Goal: Navigation & Orientation: Find specific page/section

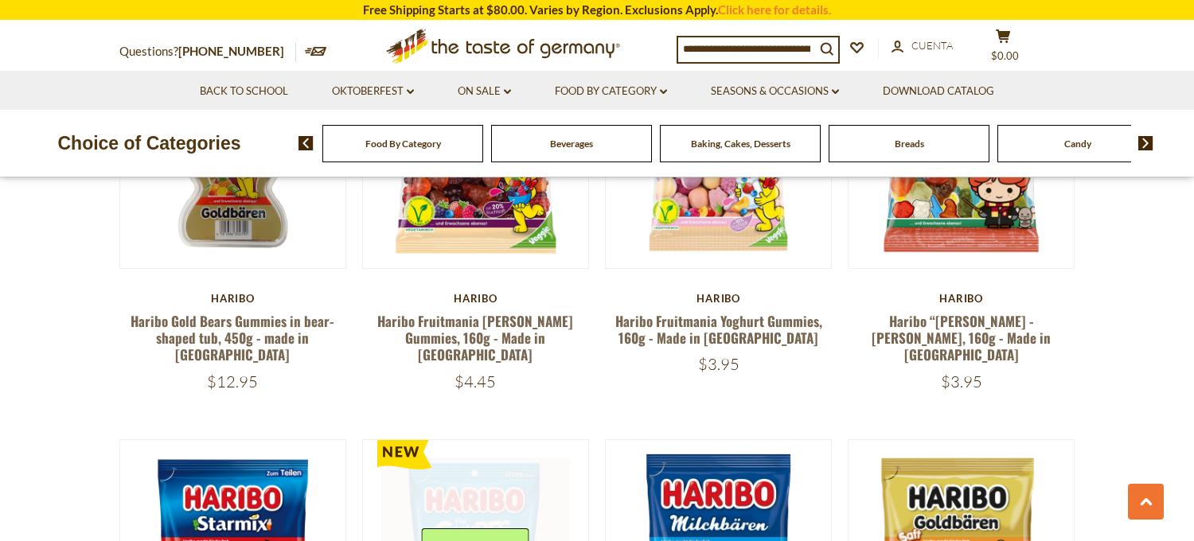
scroll to position [2707, 0]
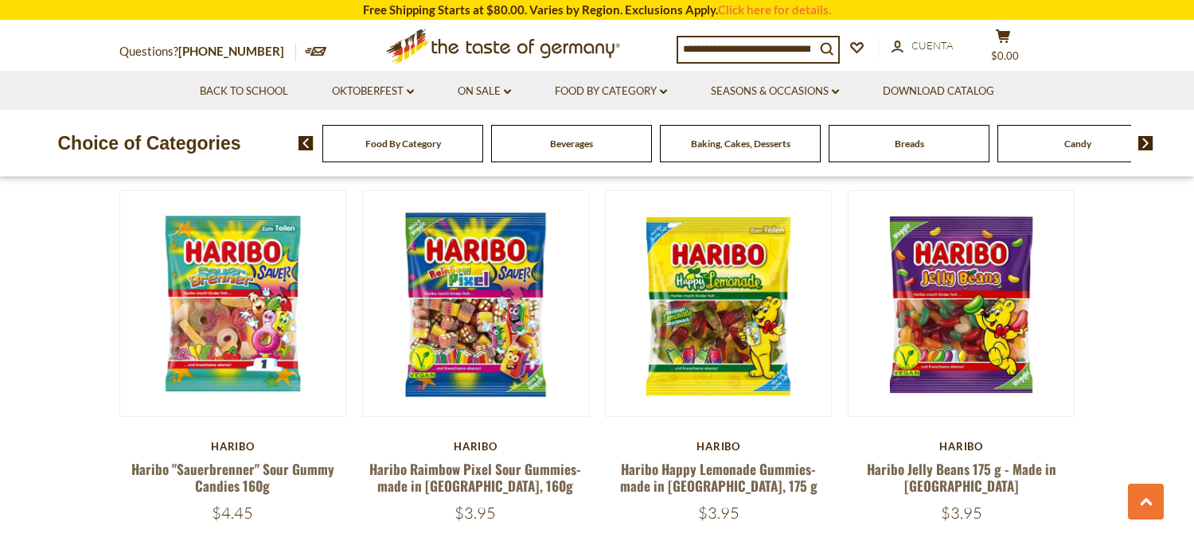
scroll to position [3821, 0]
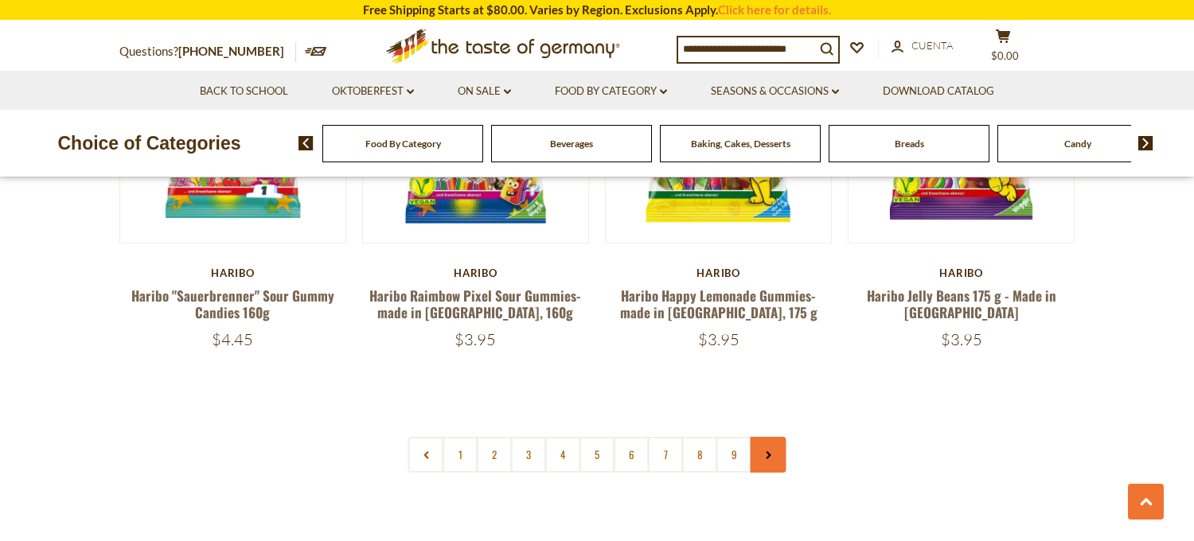
click at [777, 437] on link at bounding box center [769, 455] width 36 height 36
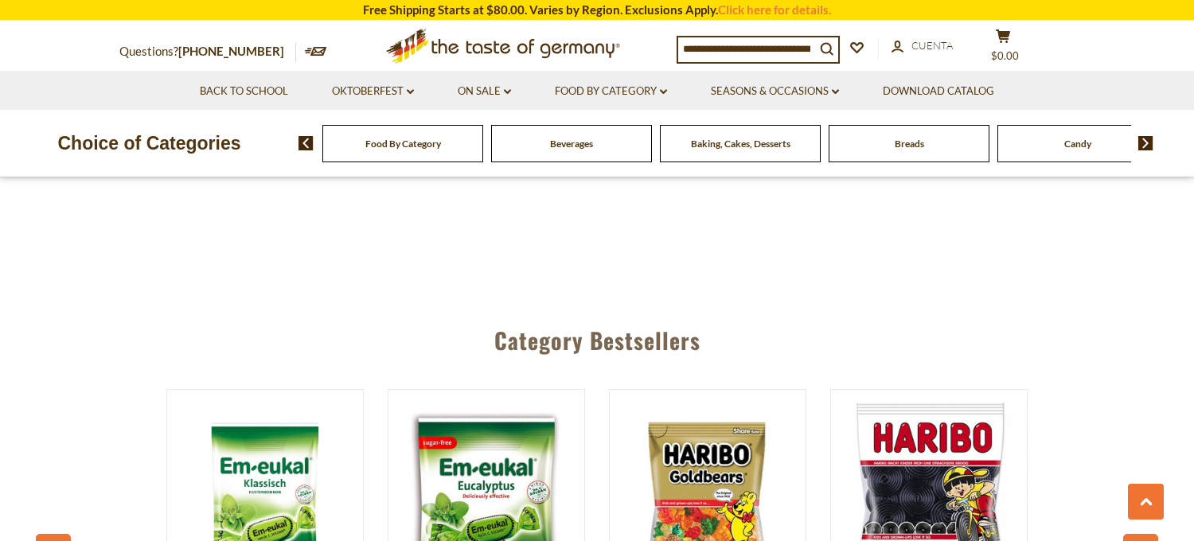
scroll to position [3980, 0]
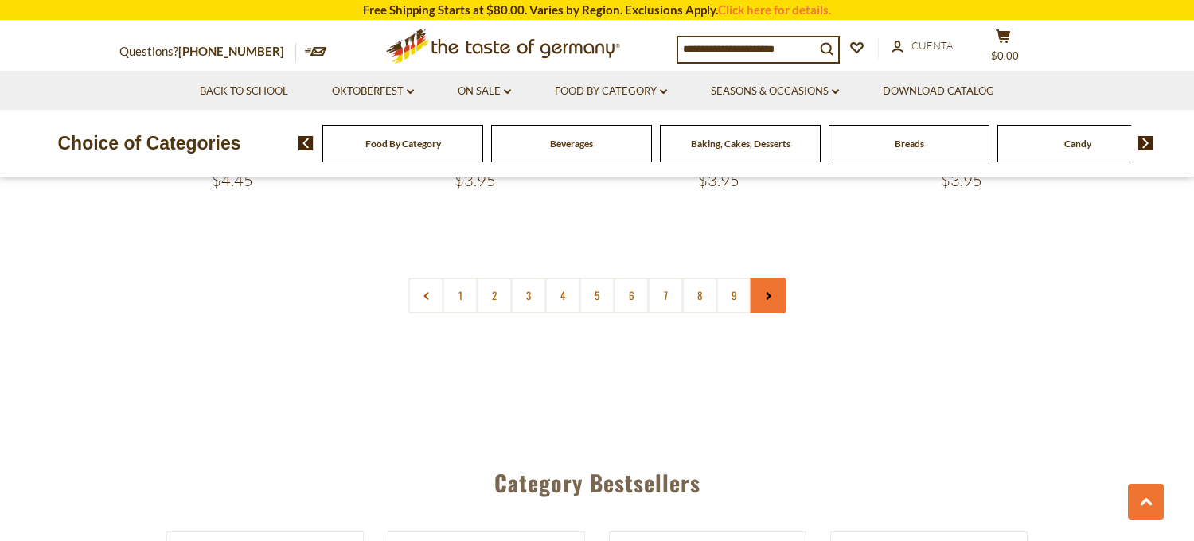
click at [781, 278] on link at bounding box center [769, 296] width 36 height 36
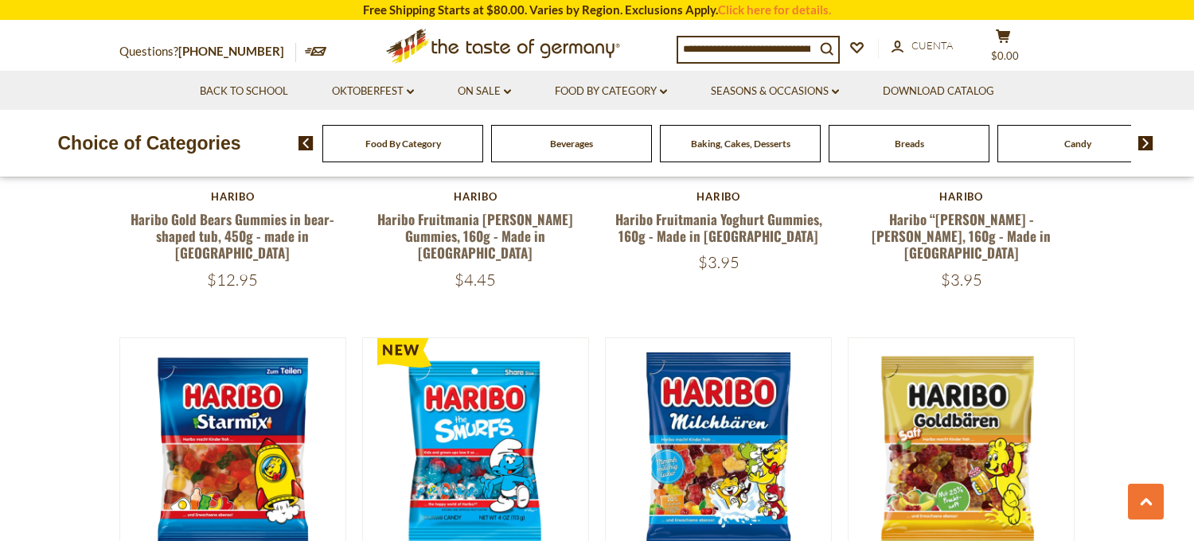
scroll to position [3184, 0]
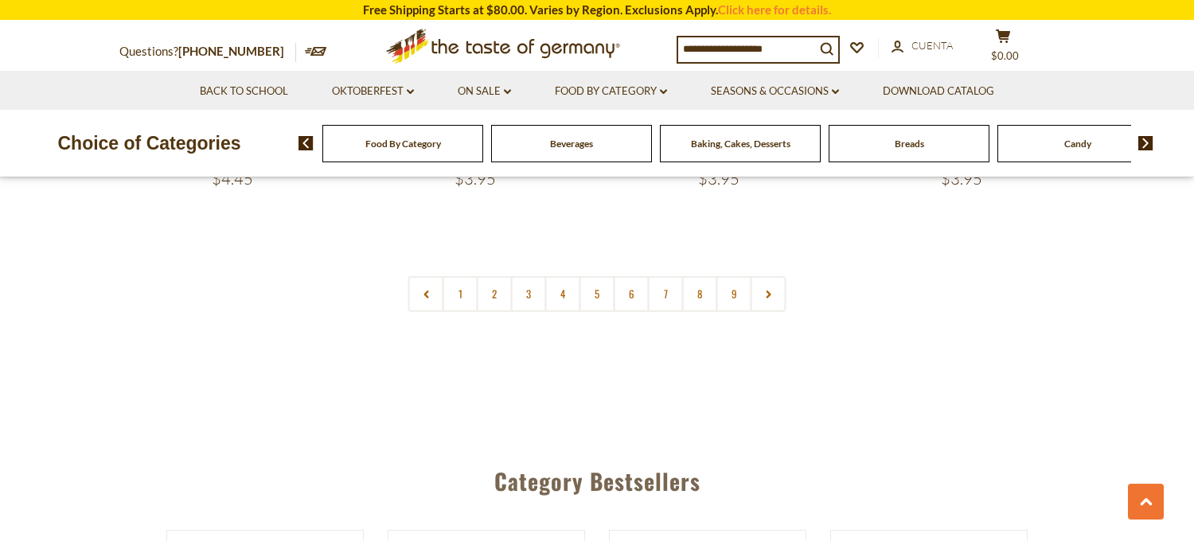
scroll to position [3901, 0]
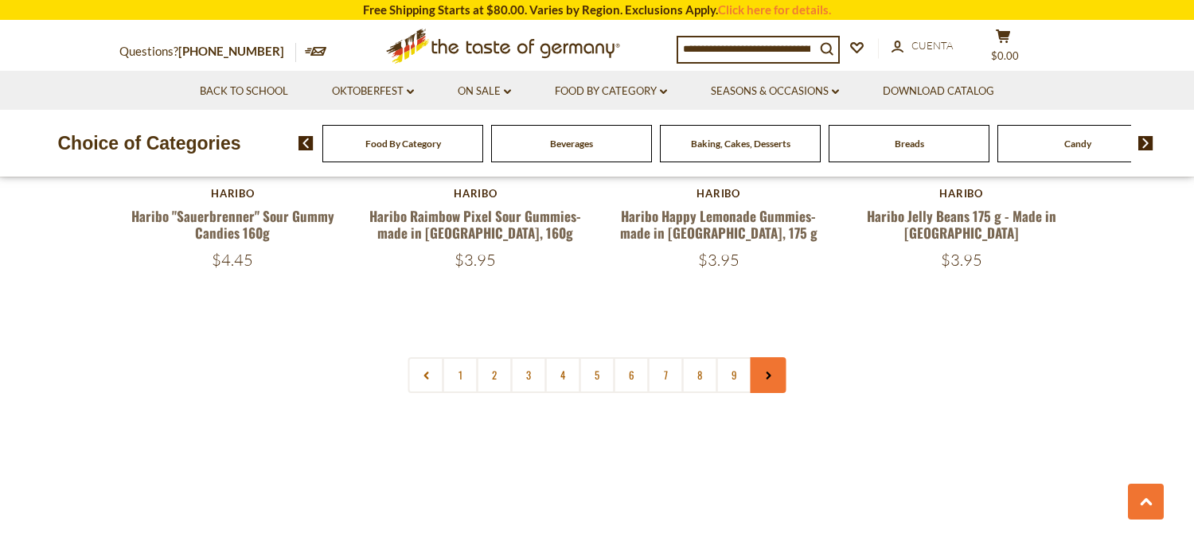
click at [767, 372] on use at bounding box center [768, 376] width 5 height 8
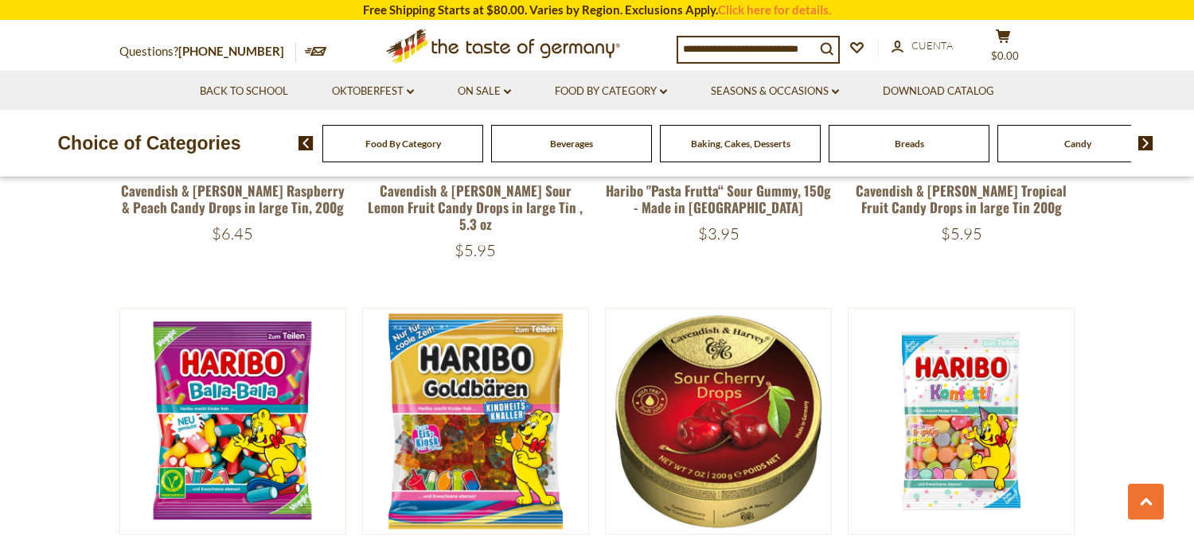
scroll to position [1751, 0]
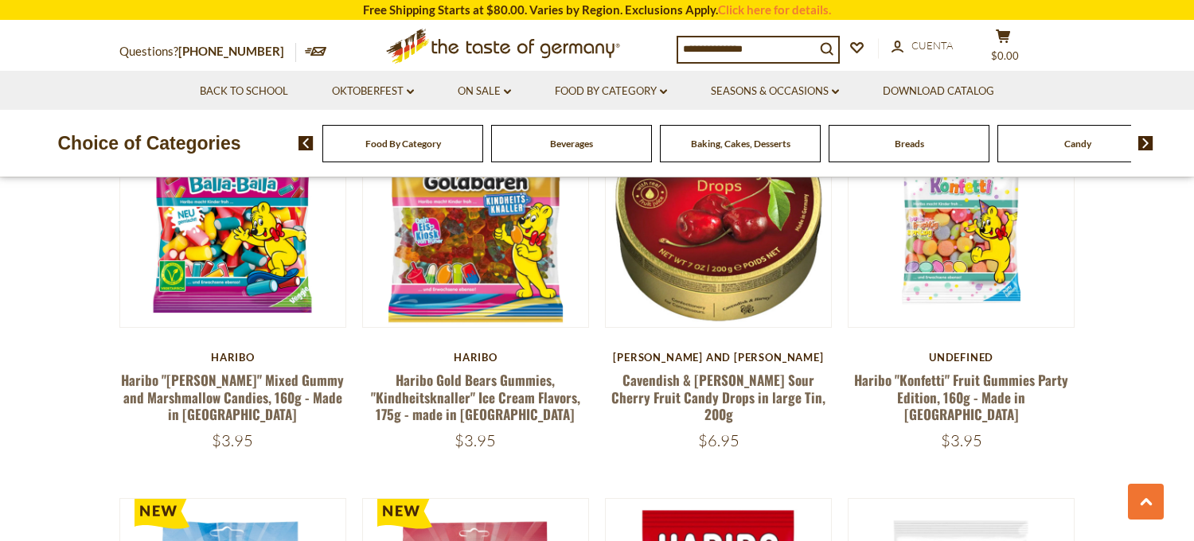
click at [1082, 143] on span "Candy" at bounding box center [1077, 144] width 27 height 12
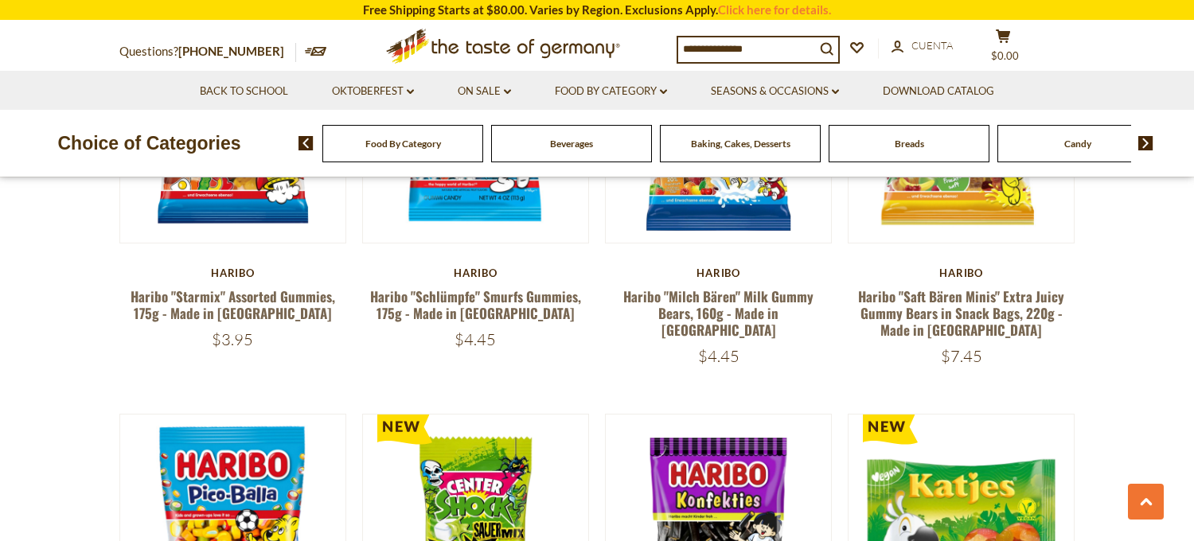
scroll to position [3184, 0]
